Goal: Task Accomplishment & Management: Use online tool/utility

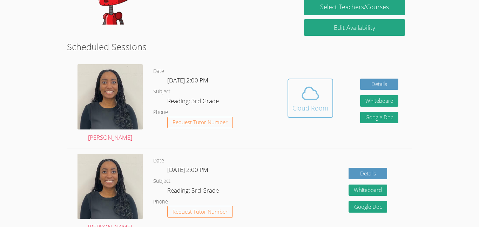
scroll to position [162, 0]
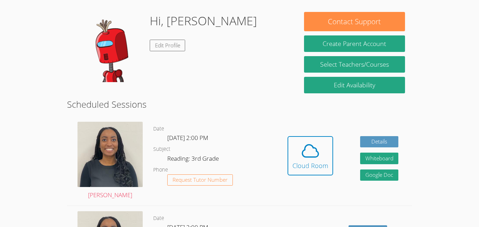
scroll to position [104, 0]
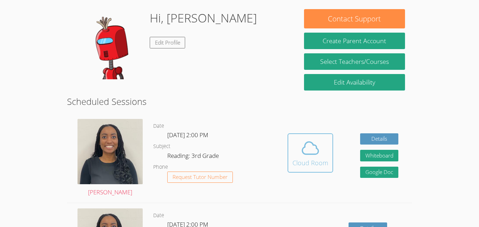
click at [311, 149] on icon at bounding box center [310, 148] width 20 height 20
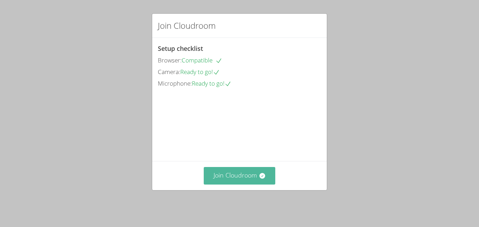
click at [252, 175] on button "Join Cloudroom" at bounding box center [240, 175] width 72 height 17
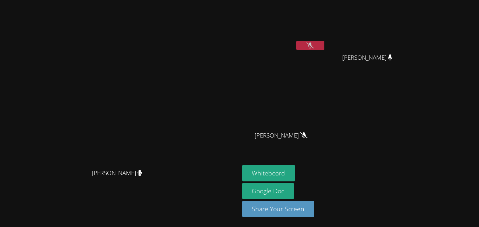
click at [314, 44] on icon at bounding box center [309, 45] width 7 height 6
click at [307, 140] on span "BELINDA GOITIA" at bounding box center [280, 135] width 53 height 10
click at [307, 135] on span "BELINDA GOITIA" at bounding box center [280, 135] width 53 height 10
click at [314, 42] on icon at bounding box center [309, 45] width 7 height 6
click at [324, 49] on button at bounding box center [310, 45] width 28 height 9
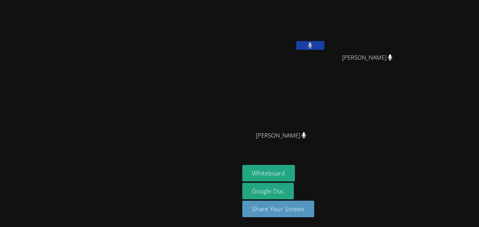
click at [324, 41] on button at bounding box center [310, 45] width 28 height 9
click at [324, 45] on button at bounding box center [310, 45] width 28 height 9
click at [172, 115] on video at bounding box center [119, 99] width 105 height 131
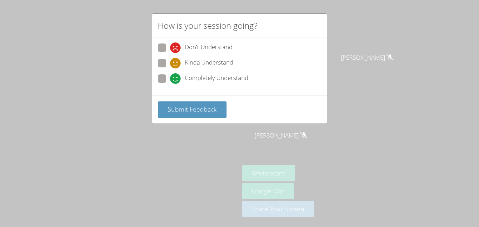
click at [243, 80] on span "Completely Understand" at bounding box center [216, 78] width 63 height 11
click at [176, 80] on input "Completely Understand" at bounding box center [173, 77] width 6 height 6
radio input "true"
click at [247, 79] on span "Completely Understand" at bounding box center [216, 78] width 63 height 11
click at [176, 79] on input "Completely Understand" at bounding box center [173, 77] width 6 height 6
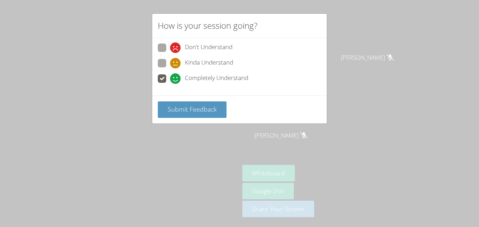
click at [223, 45] on span "Don't Understand" at bounding box center [209, 47] width 48 height 11
click at [176, 45] on input "Don't Understand" at bounding box center [173, 46] width 6 height 6
radio input "true"
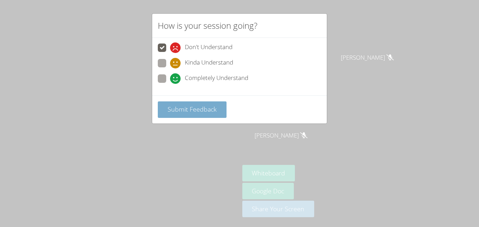
click at [211, 116] on button "Submit Feedback" at bounding box center [192, 109] width 69 height 16
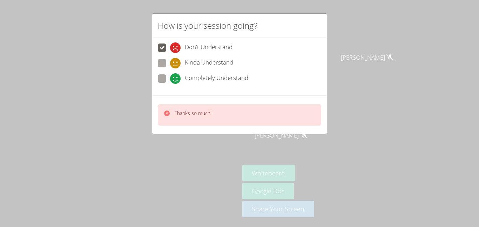
click at [240, 110] on div "Thanks so much!" at bounding box center [239, 114] width 163 height 21
click at [366, 151] on div "How is your session going? Don't Understand Kinda Understand Completely Underst…" at bounding box center [239, 113] width 479 height 227
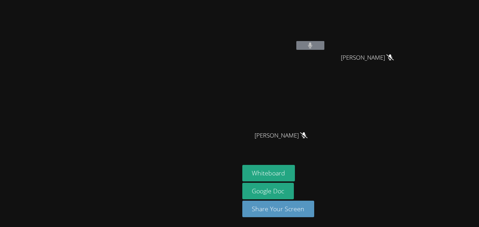
click at [394, 59] on icon at bounding box center [389, 57] width 7 height 6
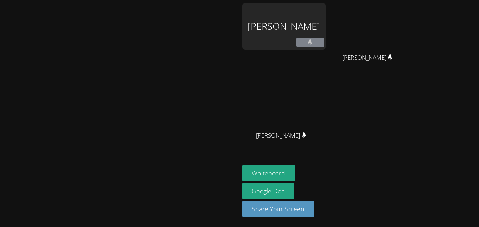
click at [326, 21] on div "Daniel Sanders" at bounding box center [283, 26] width 83 height 47
click at [324, 41] on button at bounding box center [310, 42] width 28 height 9
click at [326, 36] on div "Daniel Sanders" at bounding box center [283, 26] width 83 height 47
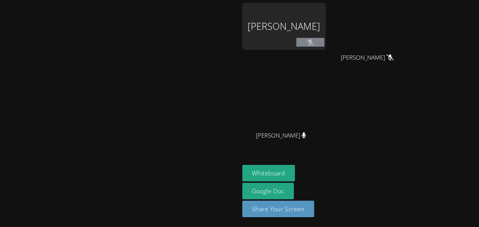
click at [326, 36] on div "Daniel Sanders" at bounding box center [283, 26] width 83 height 47
click at [326, 56] on div "Daniel Sanders" at bounding box center [283, 40] width 83 height 75
click at [324, 46] on button at bounding box center [310, 42] width 28 height 9
click at [314, 43] on icon at bounding box center [309, 42] width 7 height 6
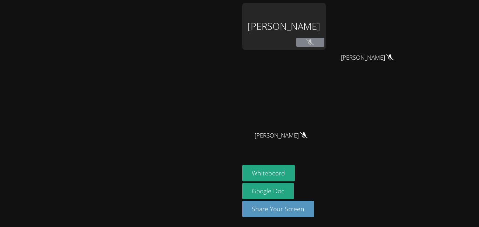
click at [394, 71] on div "IZAYAH SALINAS" at bounding box center [369, 64] width 83 height 28
